Goal: Transaction & Acquisition: Purchase product/service

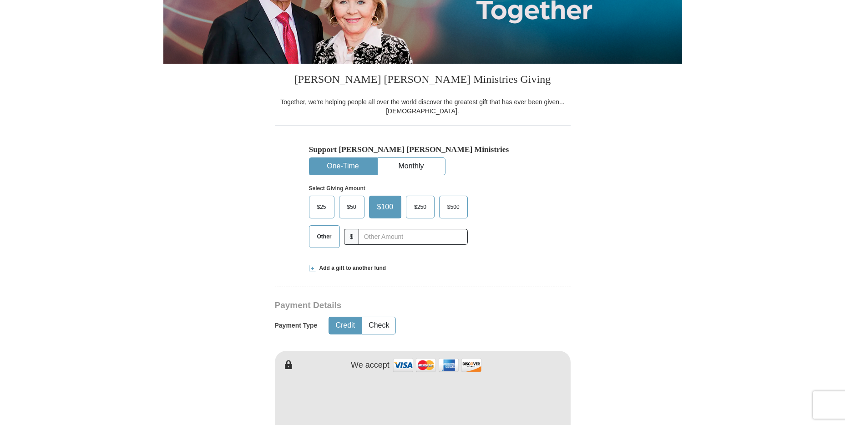
click at [318, 234] on span "Other" at bounding box center [325, 237] width 24 height 14
click at [0, 0] on input "Other" at bounding box center [0, 0] width 0 height 0
click at [382, 244] on input "text" at bounding box center [412, 237] width 101 height 16
type input "800.00"
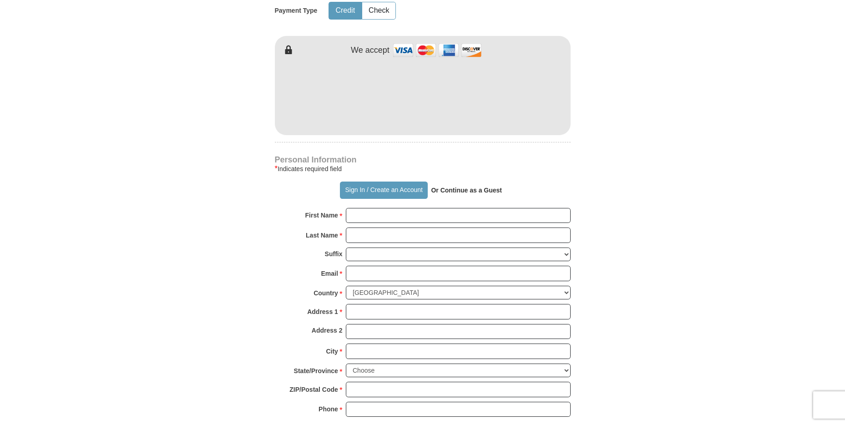
scroll to position [483, 0]
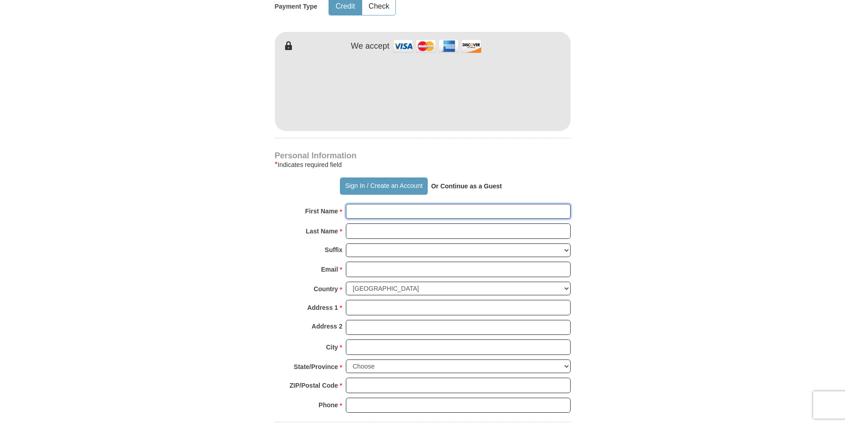
click at [381, 213] on input "First Name *" at bounding box center [458, 211] width 225 height 15
type input "[PERSON_NAME]"
type input "[PERSON_NAME] [PERSON_NAME]"
type input "[EMAIL_ADDRESS][DOMAIN_NAME]"
type input "[STREET_ADDRESS]"
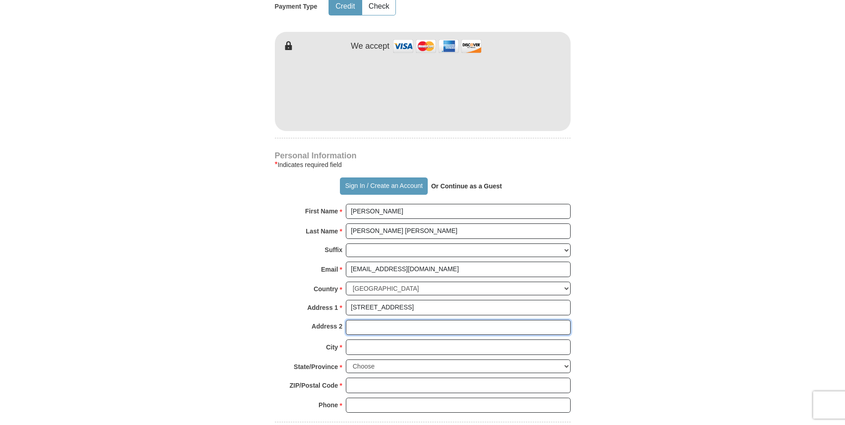
type input "[STREET_ADDRESS]"
type input "Colville"
type input "99114"
type input "[PHONE_NUMBER]"
click at [419, 331] on input "[STREET_ADDRESS]" at bounding box center [458, 327] width 225 height 15
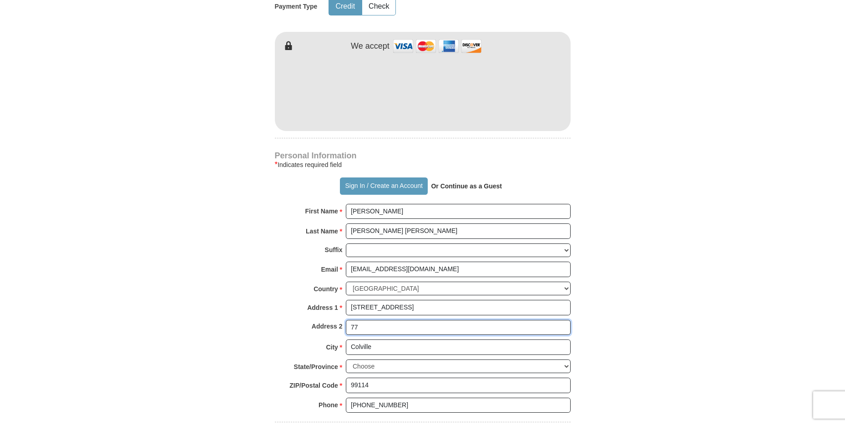
type input "7"
click at [379, 367] on select "Choose [US_STATE] [US_STATE] [US_STATE] [US_STATE] [US_STATE] Armed Forces Amer…" at bounding box center [458, 366] width 225 height 14
select select "WA"
click at [346, 359] on select "Choose [US_STATE] [US_STATE] [US_STATE] [US_STATE] [US_STATE] Armed Forces Amer…" at bounding box center [458, 366] width 225 height 14
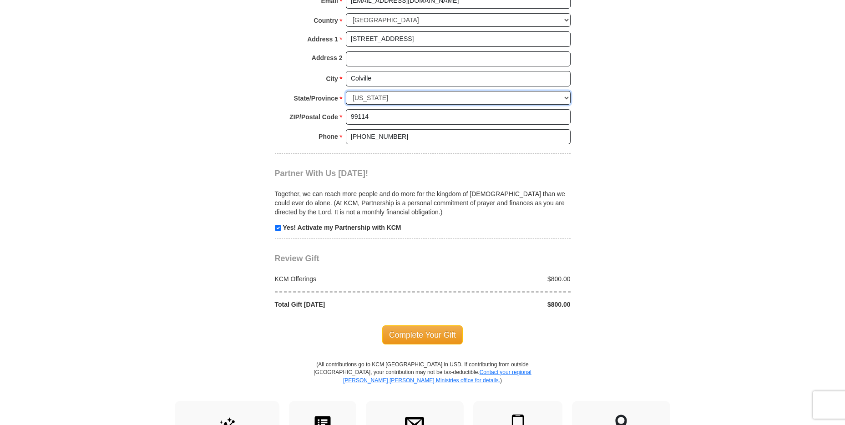
scroll to position [804, 0]
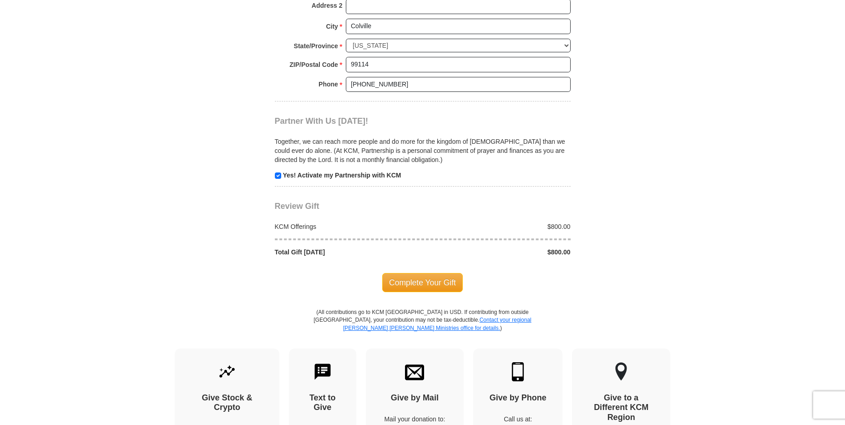
drag, startPoint x: 408, startPoint y: 287, endPoint x: 403, endPoint y: 286, distance: 5.0
click at [408, 287] on span "Complete Your Gift" at bounding box center [422, 282] width 81 height 19
